Goal: Transaction & Acquisition: Purchase product/service

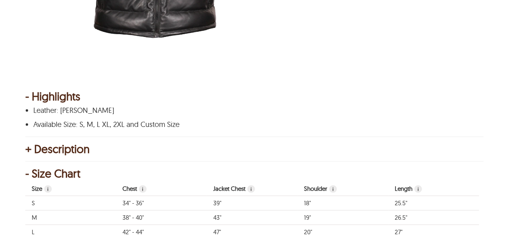
scroll to position [107, 0]
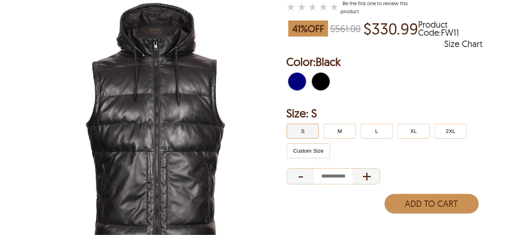
click at [211, 114] on img at bounding box center [155, 127] width 260 height 325
click at [293, 177] on div "-" at bounding box center [300, 176] width 28 height 16
click at [301, 178] on div "-" at bounding box center [300, 176] width 28 height 16
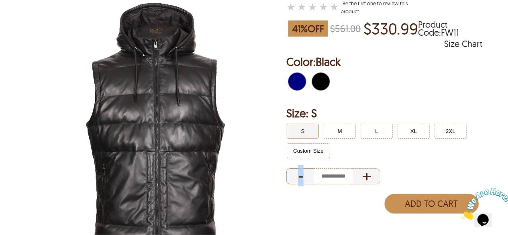
click at [301, 178] on div "-" at bounding box center [300, 176] width 28 height 16
drag, startPoint x: 358, startPoint y: 181, endPoint x: 369, endPoint y: 179, distance: 11.5
click at [359, 181] on div "+" at bounding box center [366, 176] width 28 height 16
type input "*"
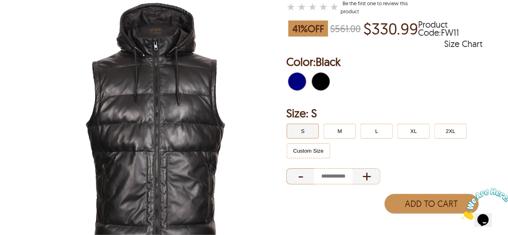
click at [299, 179] on div "-" at bounding box center [300, 176] width 28 height 16
click at [296, 87] on span "Navy" at bounding box center [292, 82] width 9 height 18
click at [323, 82] on span "Black" at bounding box center [323, 82] width 5 height 18
